Goal: Task Accomplishment & Management: Complete application form

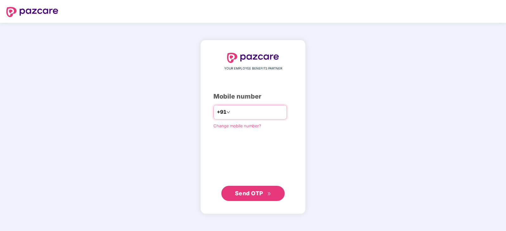
click at [232, 110] on input "number" at bounding box center [257, 112] width 52 height 10
type input "**********"
click at [260, 195] on span "Send OTP" at bounding box center [249, 193] width 28 height 7
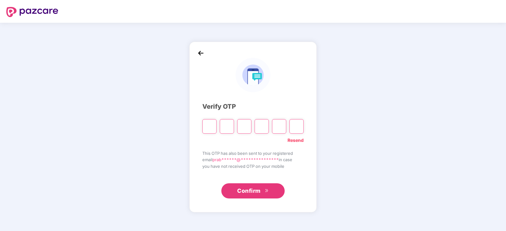
type input "*"
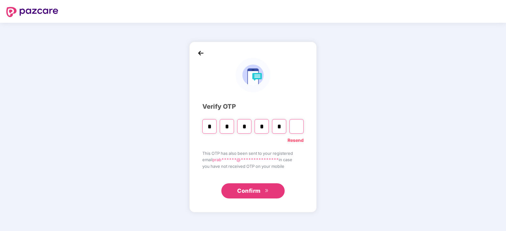
type input "*"
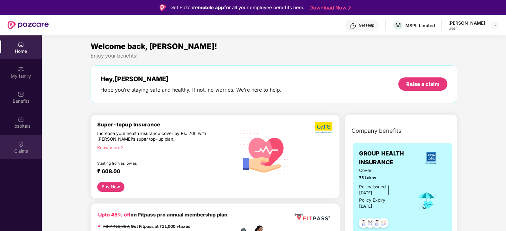
click at [24, 144] on div "Claims" at bounding box center [21, 147] width 42 height 24
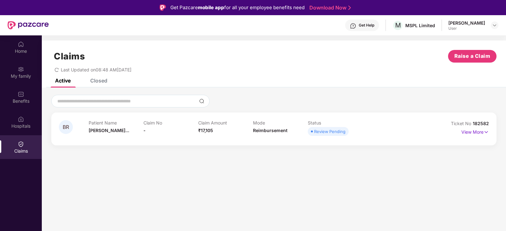
scroll to position [32, 0]
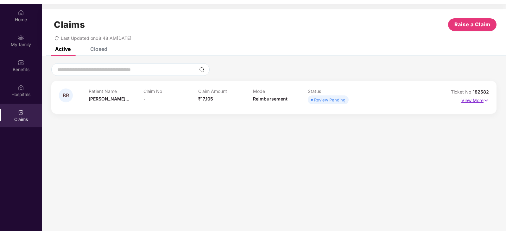
click at [469, 101] on p "View More" at bounding box center [475, 100] width 28 height 9
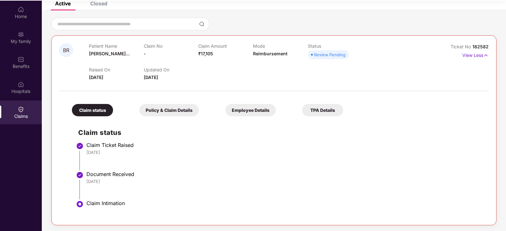
scroll to position [35, 0]
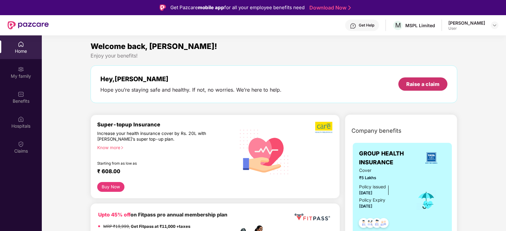
click at [420, 81] on div "Raise a claim" at bounding box center [422, 84] width 33 height 7
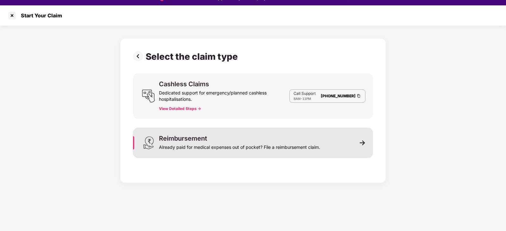
scroll to position [15, 0]
